Goal: Information Seeking & Learning: Learn about a topic

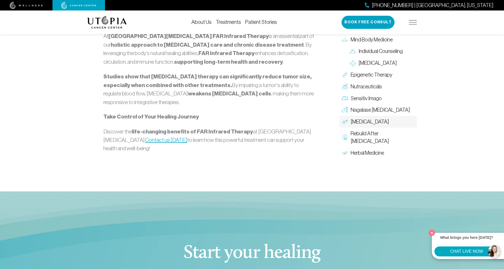
scroll to position [640, 0]
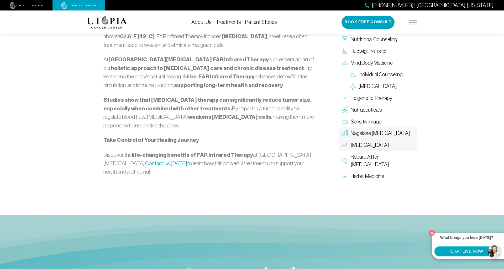
click at [367, 130] on span "Nagalase [MEDICAL_DATA]" at bounding box center [379, 134] width 59 height 8
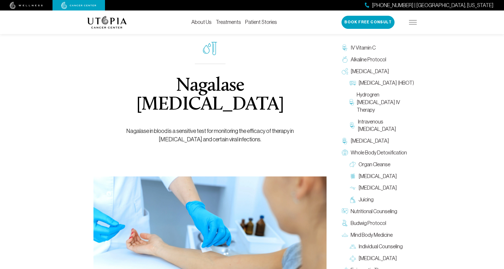
scroll to position [29, 0]
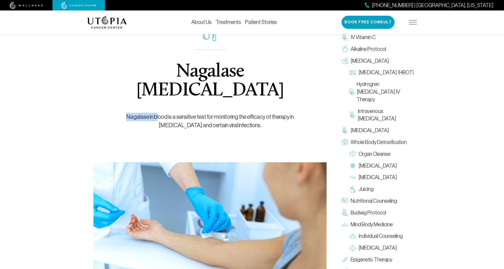
drag, startPoint x: 113, startPoint y: 98, endPoint x: 143, endPoint y: 98, distance: 30.2
click at [143, 113] on p "Nagalase in blood is a sensitive test for monitoring the efficacy of therapy in…" at bounding box center [209, 121] width 209 height 17
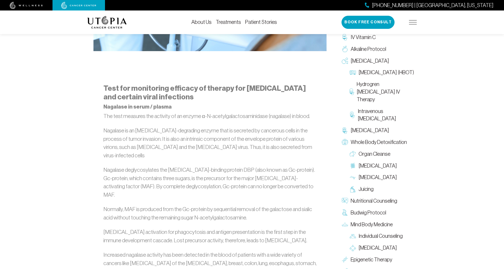
scroll to position [278, 0]
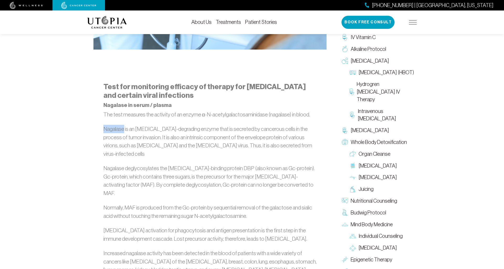
drag, startPoint x: 104, startPoint y: 110, endPoint x: 124, endPoint y: 109, distance: 20.2
click at [124, 125] on p "Nagalase is an [MEDICAL_DATA]-degrading enzyme that is secreted by cancerous ce…" at bounding box center [209, 141] width 213 height 33
copy p "Nagalase"
click at [371, 164] on span "[MEDICAL_DATA]" at bounding box center [377, 166] width 38 height 8
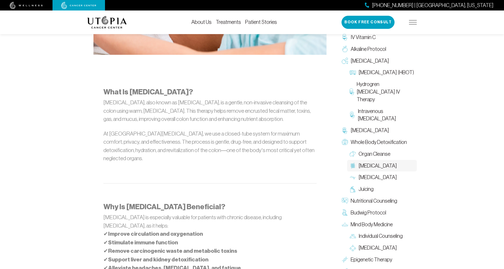
scroll to position [278, 0]
